Goal: Transaction & Acquisition: Purchase product/service

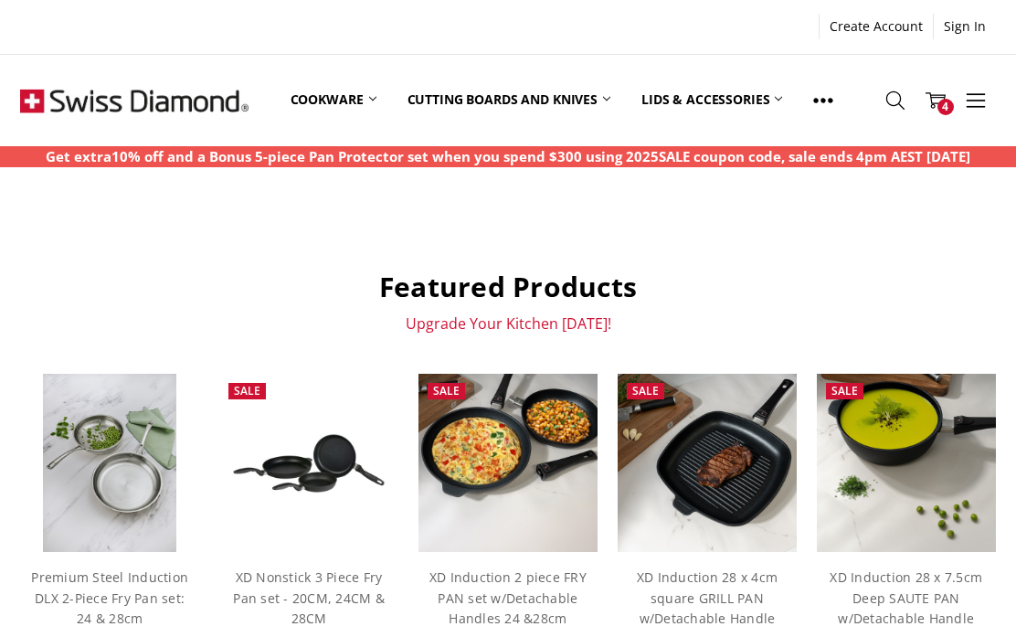
click at [943, 113] on span "4" at bounding box center [945, 107] width 16 height 16
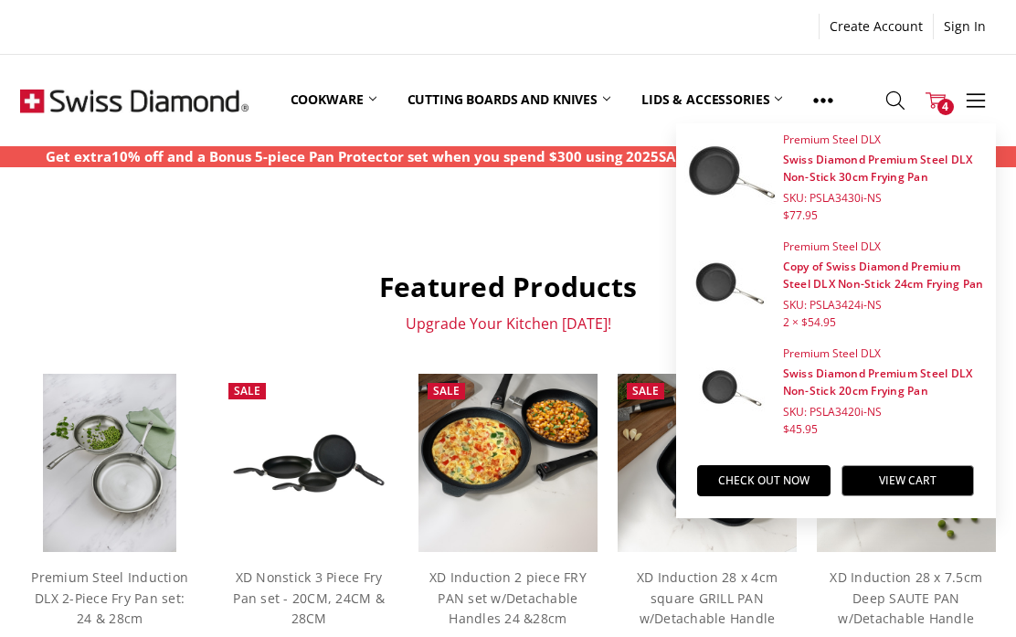
click at [900, 176] on link "Swiss Diamond Premium Steel DLX Non-Stick 30cm Frying Pan" at bounding box center [878, 168] width 190 height 33
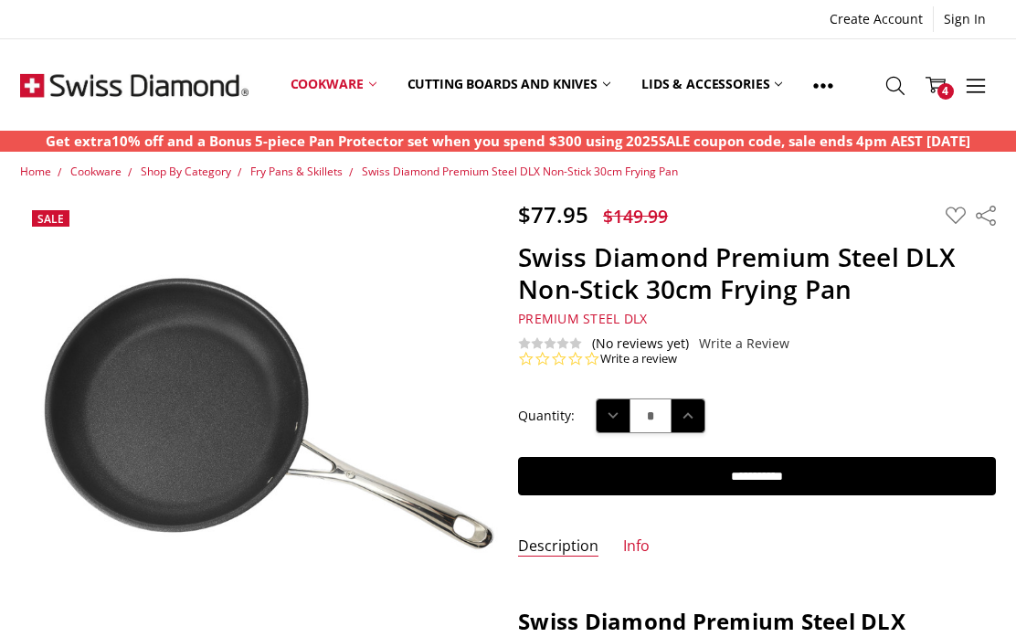
click at [943, 98] on span "4" at bounding box center [945, 91] width 16 height 16
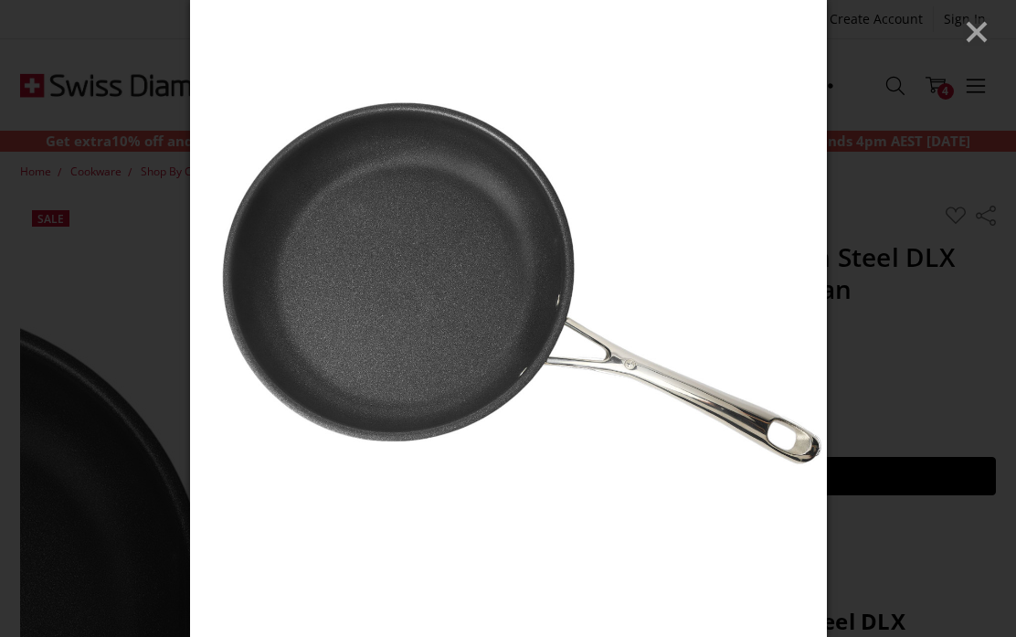
click at [974, 41] on icon "Close" at bounding box center [976, 31] width 27 height 27
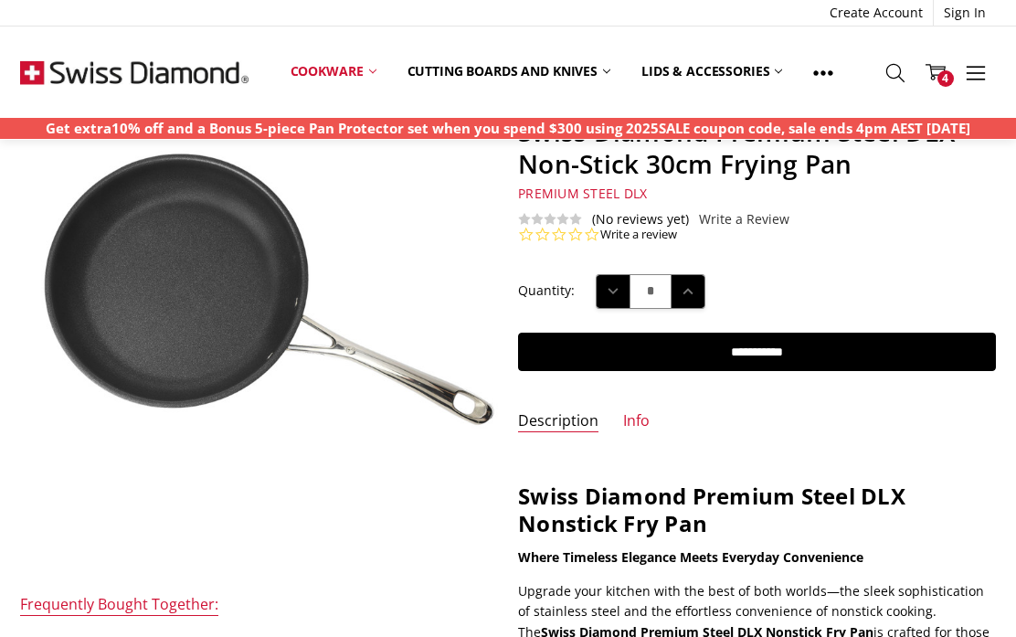
scroll to position [121, 0]
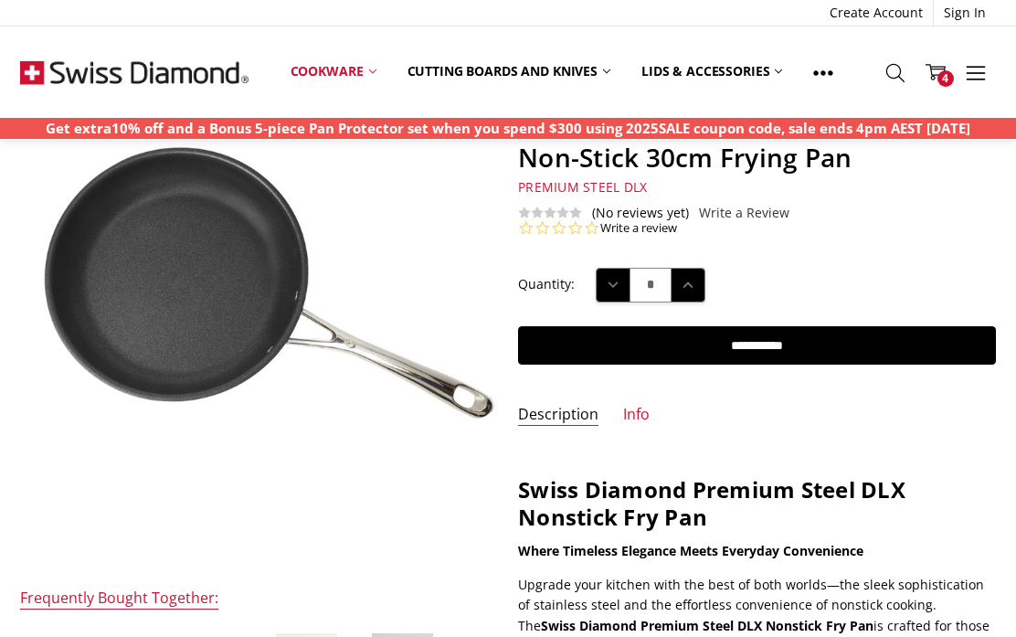
scroll to position [129, 0]
